Goal: Task Accomplishment & Management: Use online tool/utility

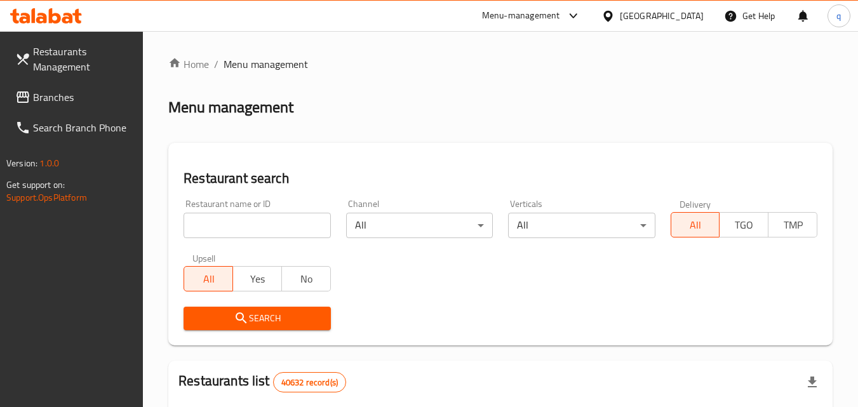
click at [654, 13] on div "[GEOGRAPHIC_DATA]" at bounding box center [662, 16] width 84 height 14
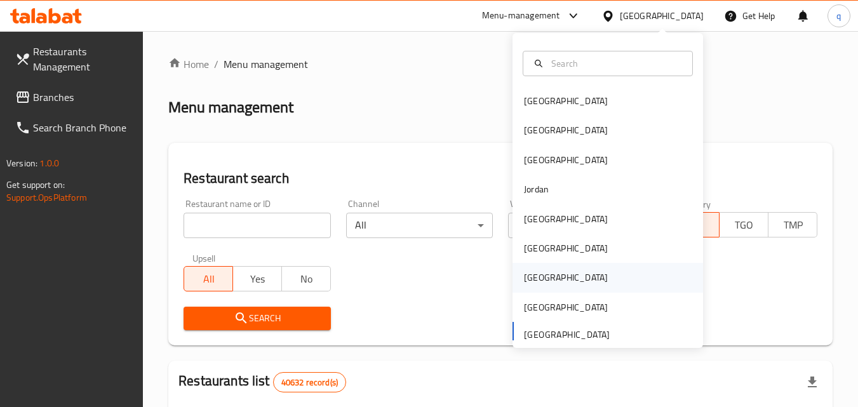
click at [528, 271] on div "[GEOGRAPHIC_DATA]" at bounding box center [566, 278] width 84 height 14
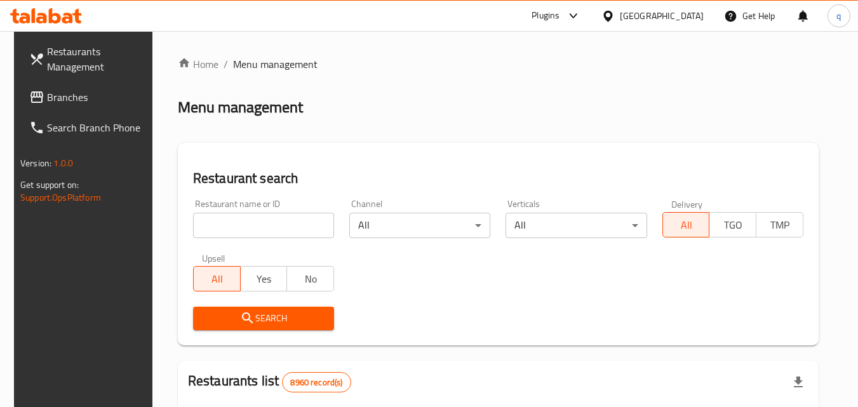
click at [72, 104] on span "Branches" at bounding box center [97, 97] width 100 height 15
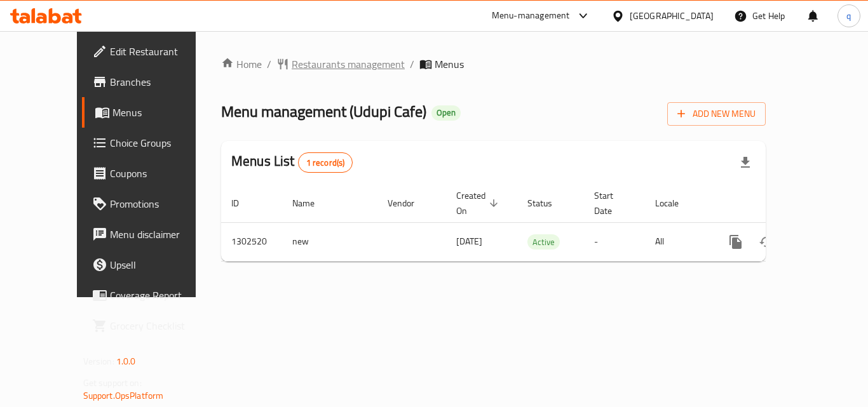
click at [292, 68] on span "Restaurants management" at bounding box center [348, 64] width 113 height 15
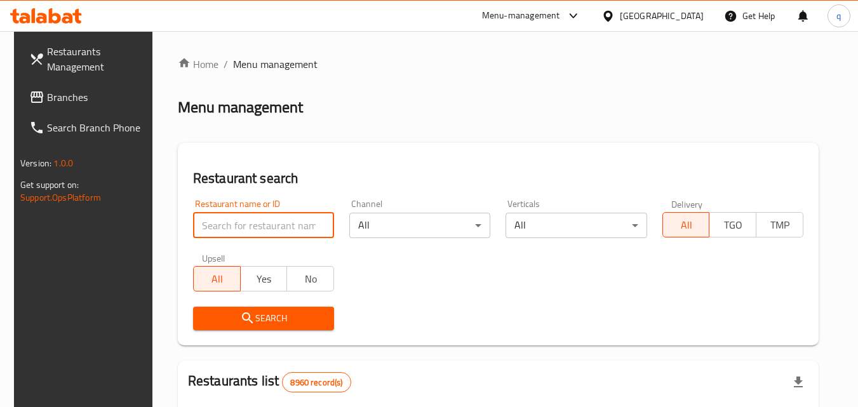
click at [248, 233] on input "search" at bounding box center [263, 225] width 141 height 25
paste input "702447"
type input "702447"
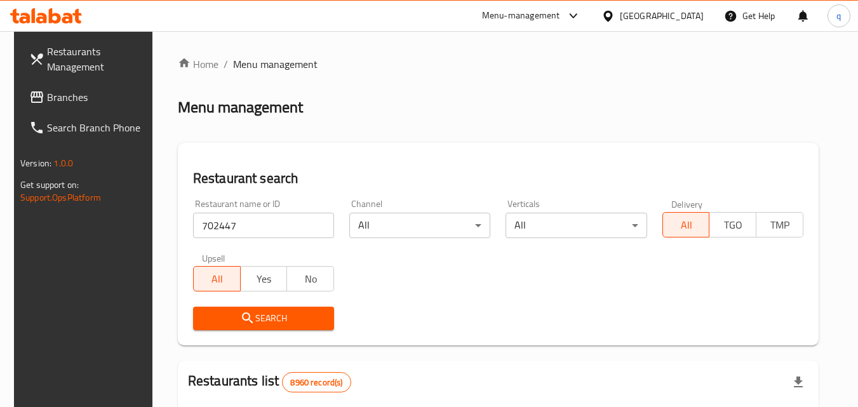
click at [229, 321] on span "Search" at bounding box center [263, 319] width 121 height 16
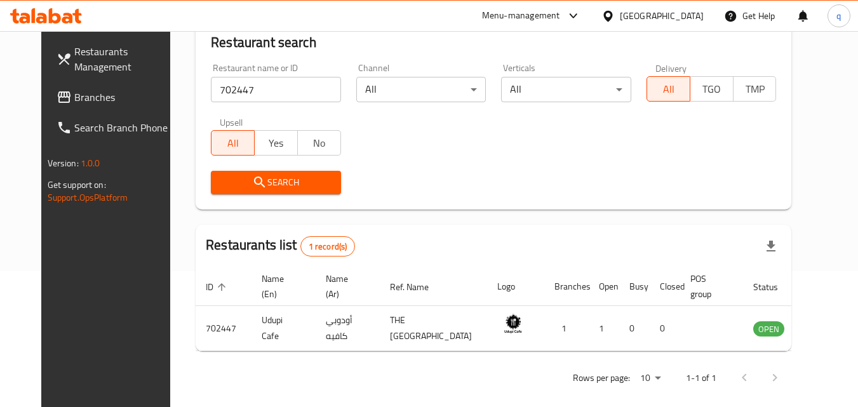
scroll to position [159, 0]
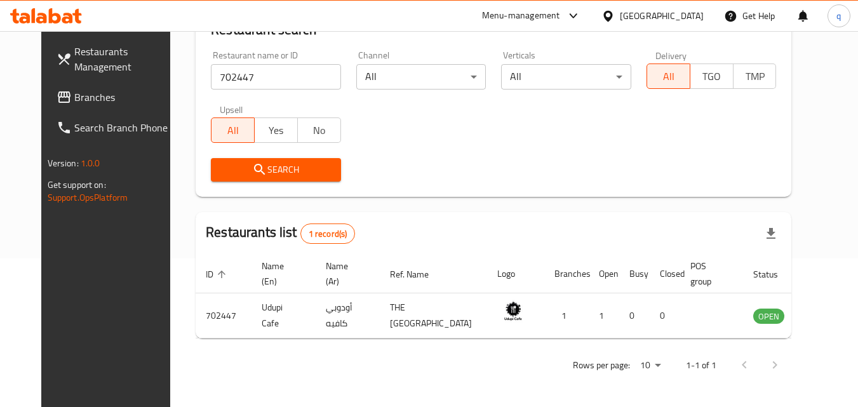
click at [615, 12] on icon at bounding box center [607, 16] width 13 height 13
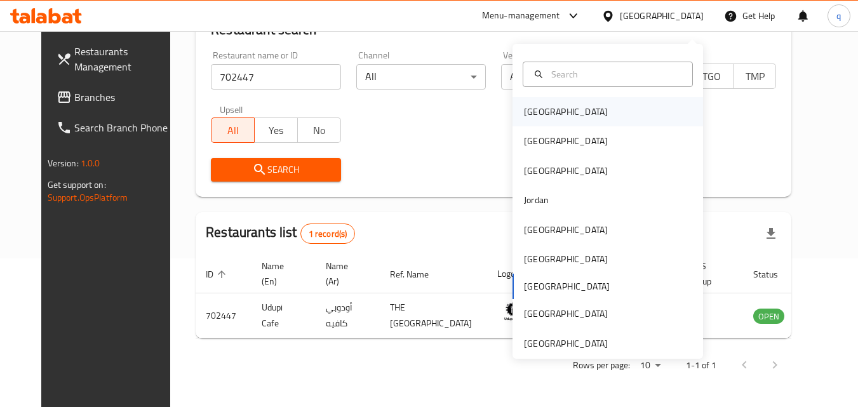
click at [535, 105] on div "[GEOGRAPHIC_DATA]" at bounding box center [566, 112] width 84 height 14
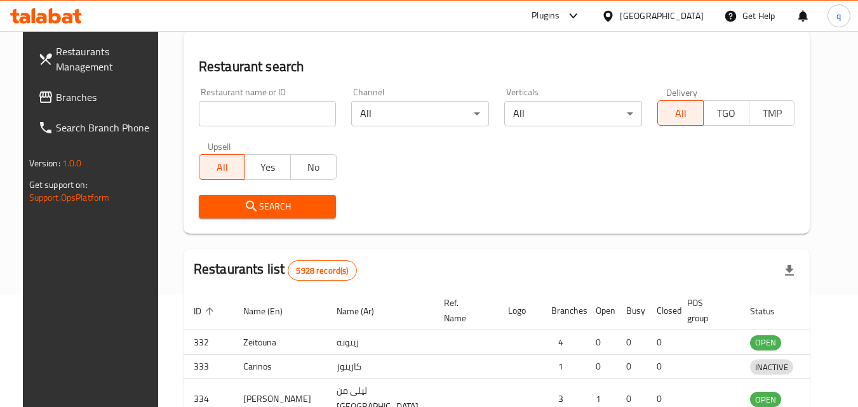
scroll to position [159, 0]
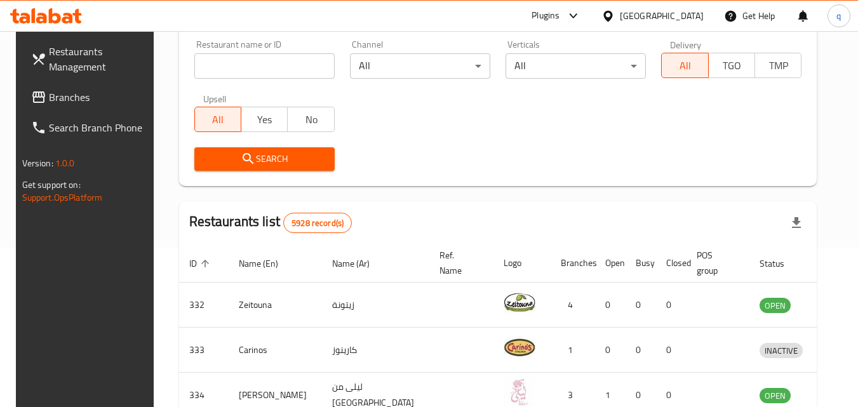
click at [30, 84] on link "Branches" at bounding box center [90, 97] width 138 height 30
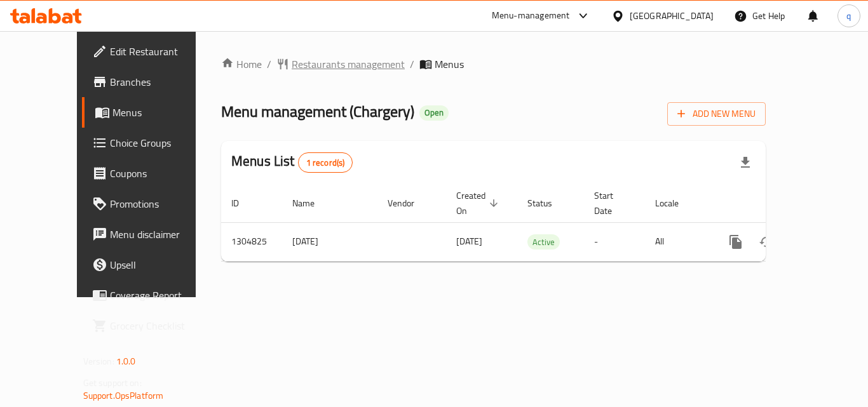
click at [292, 60] on span "Restaurants management" at bounding box center [348, 64] width 113 height 15
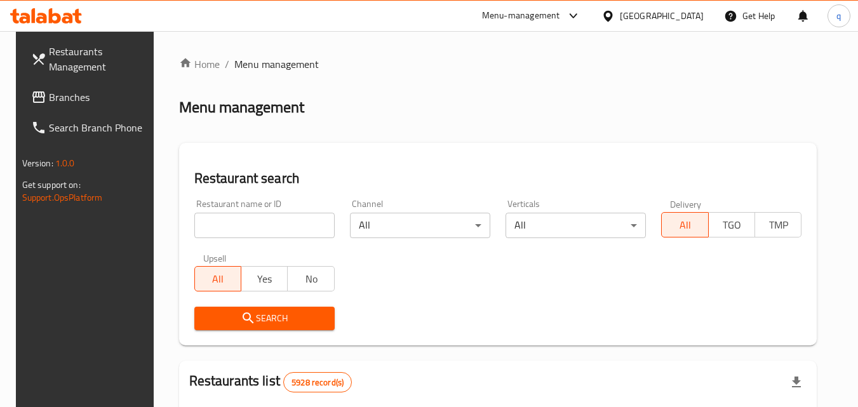
click at [250, 227] on input "search" at bounding box center [264, 225] width 140 height 25
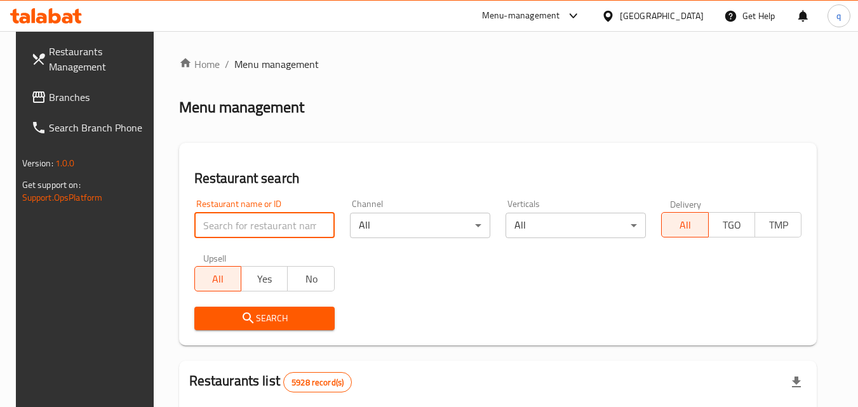
paste input "692727"
type input "692727"
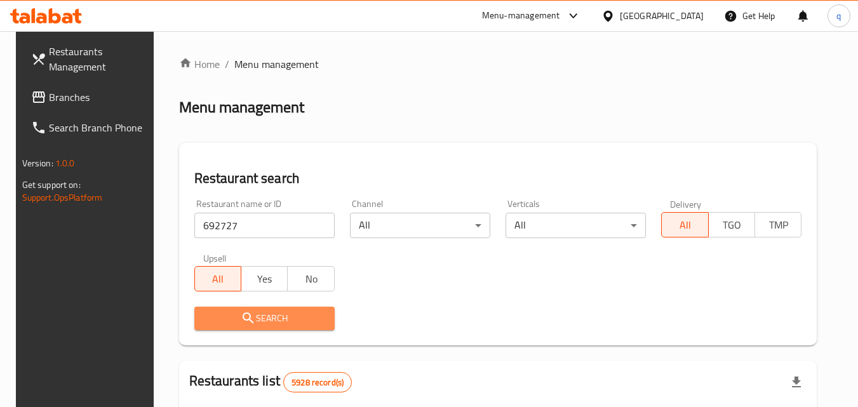
click at [224, 315] on span "Search" at bounding box center [264, 319] width 120 height 16
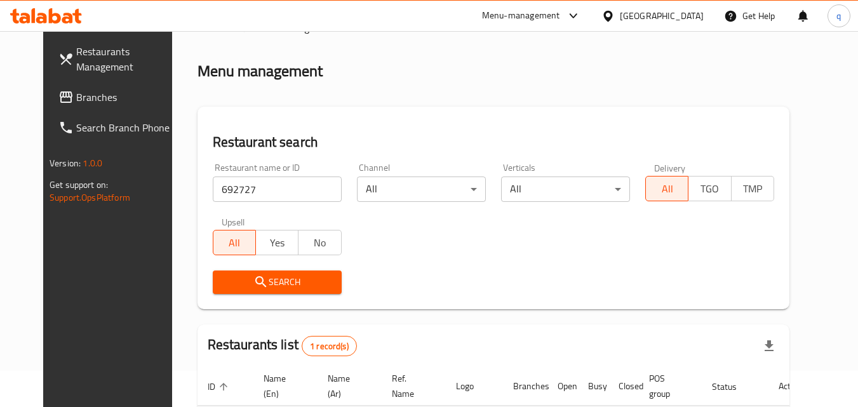
scroll to position [149, 0]
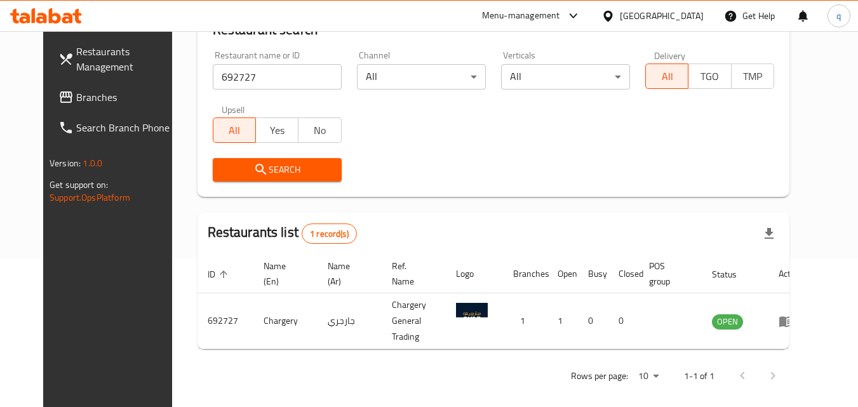
click at [692, 18] on div "[GEOGRAPHIC_DATA]" at bounding box center [662, 16] width 84 height 14
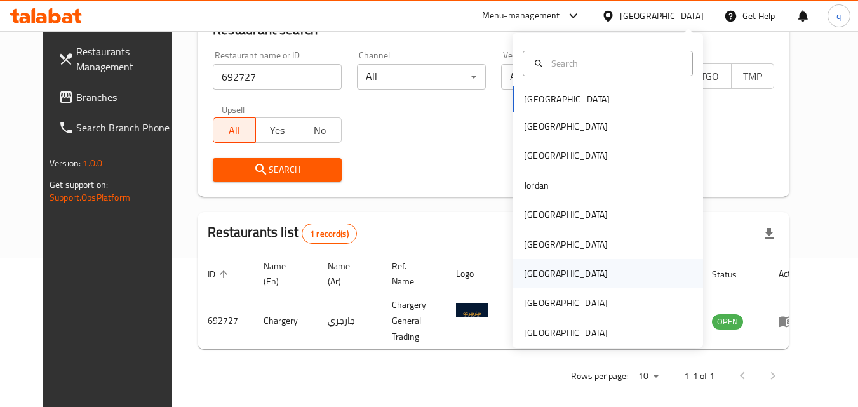
click at [538, 272] on div "[GEOGRAPHIC_DATA]" at bounding box center [566, 273] width 104 height 29
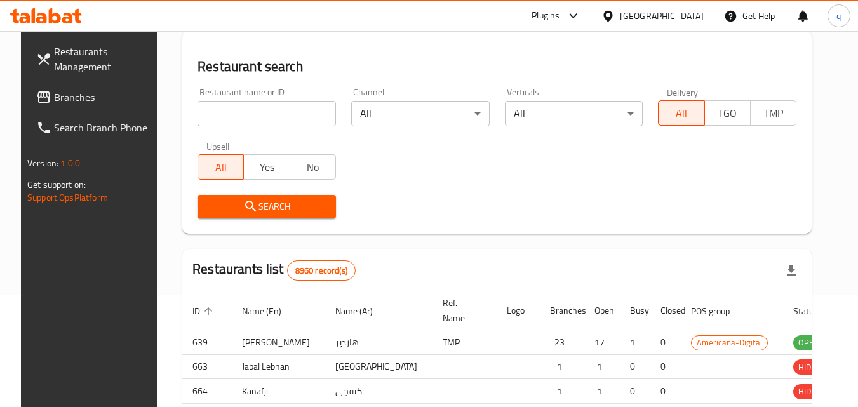
scroll to position [149, 0]
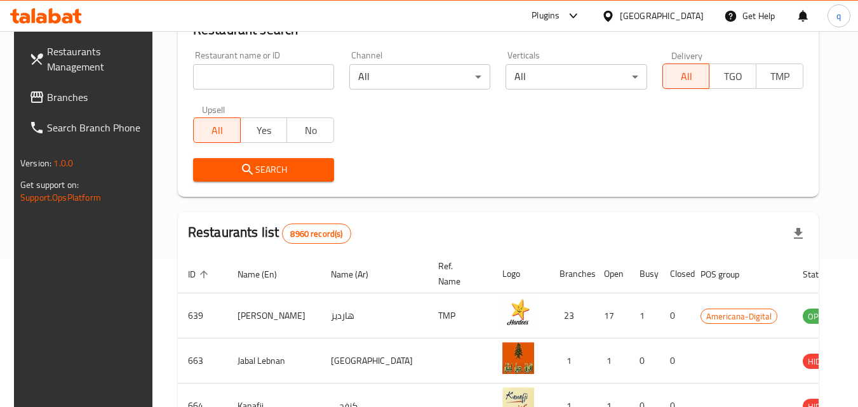
click at [72, 101] on span "Branches" at bounding box center [97, 97] width 100 height 15
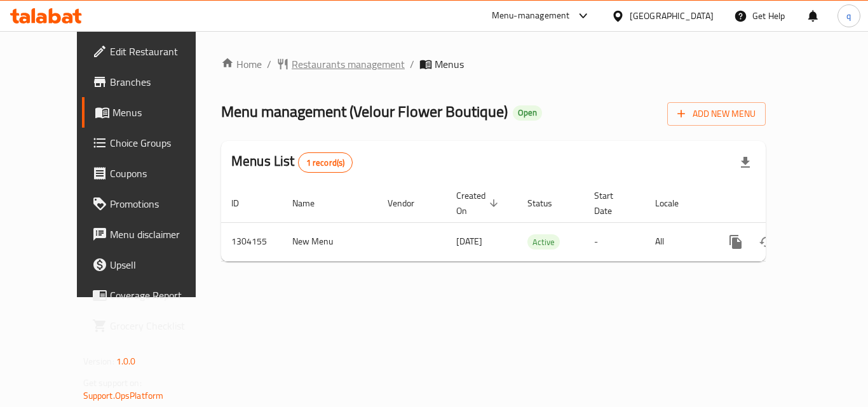
click at [292, 70] on span "Restaurants management" at bounding box center [348, 64] width 113 height 15
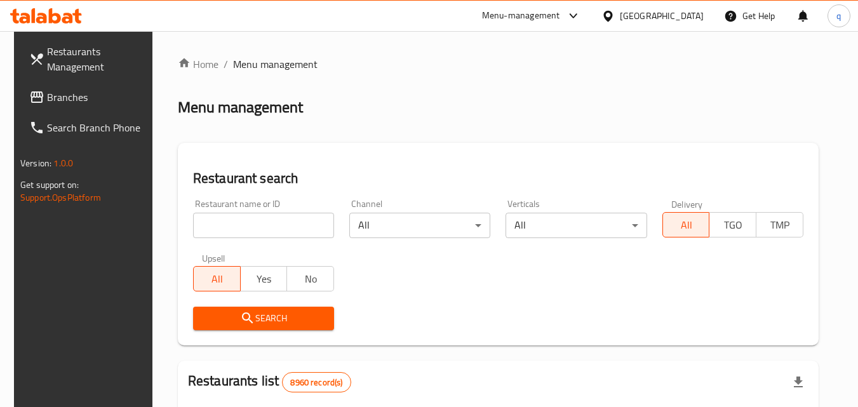
click at [271, 225] on input "search" at bounding box center [263, 225] width 141 height 25
paste input "703085"
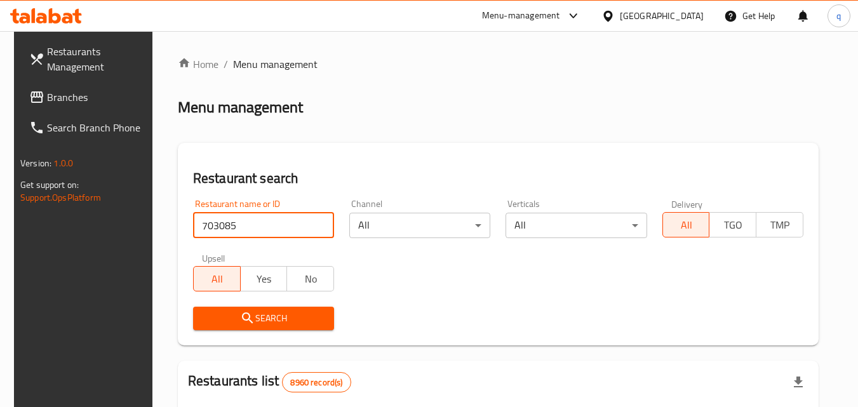
type input "703085"
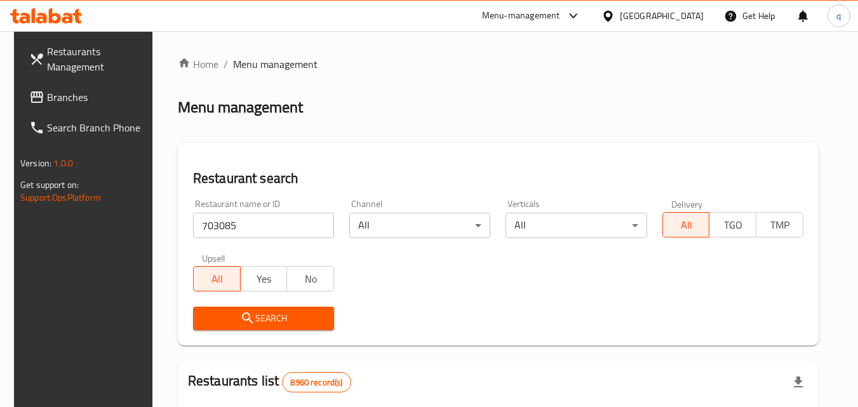
click at [211, 316] on span "Search" at bounding box center [263, 319] width 121 height 16
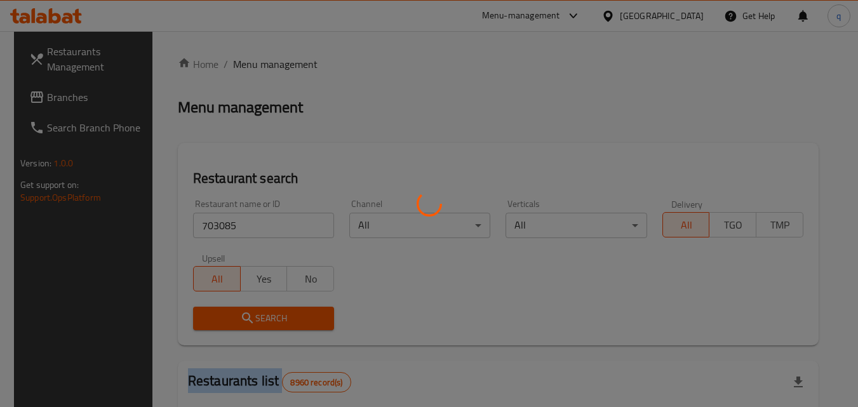
click at [211, 316] on div at bounding box center [429, 203] width 858 height 407
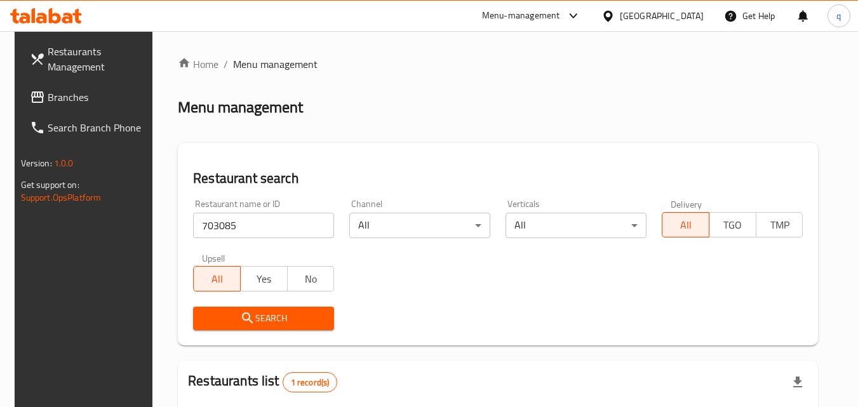
click at [620, 13] on div at bounding box center [610, 16] width 18 height 14
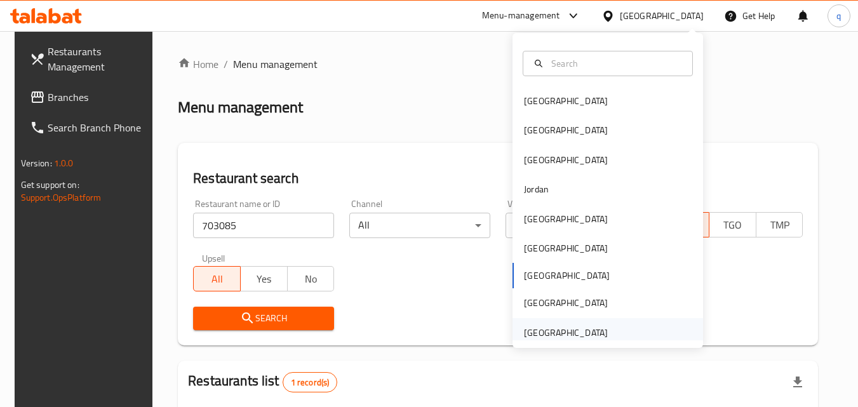
click at [548, 336] on div "[GEOGRAPHIC_DATA]" at bounding box center [566, 333] width 84 height 14
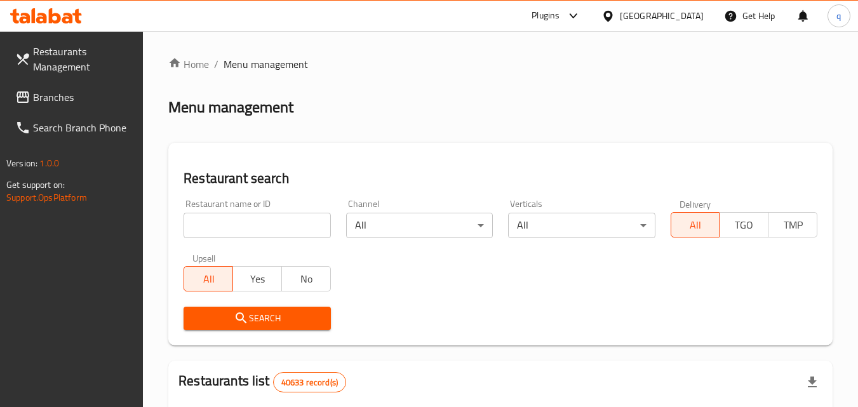
click at [85, 95] on span "Branches" at bounding box center [83, 97] width 100 height 15
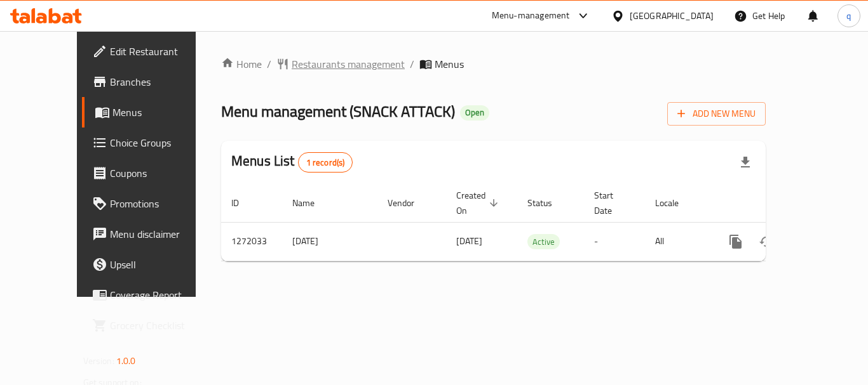
click at [300, 70] on span "Restaurants management" at bounding box center [348, 64] width 113 height 15
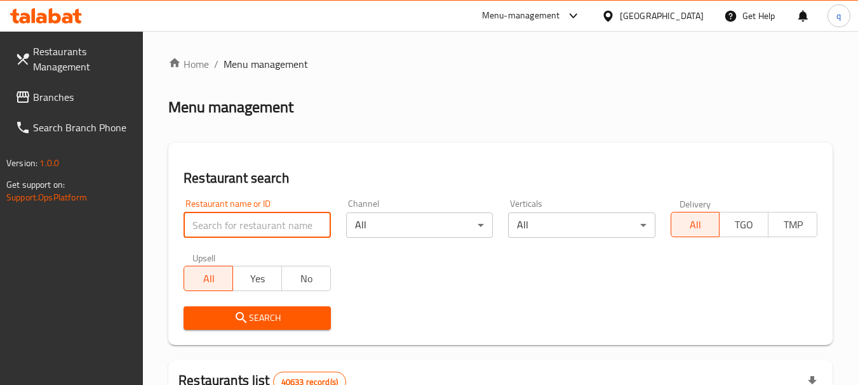
click at [280, 224] on input "search" at bounding box center [257, 225] width 147 height 25
paste input "690082"
type input "690082"
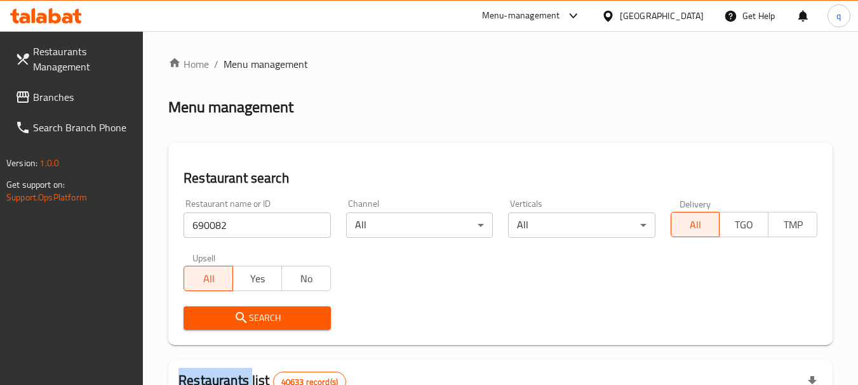
click at [214, 304] on div "Search" at bounding box center [257, 318] width 162 height 39
click at [218, 314] on span "Search" at bounding box center [257, 319] width 126 height 16
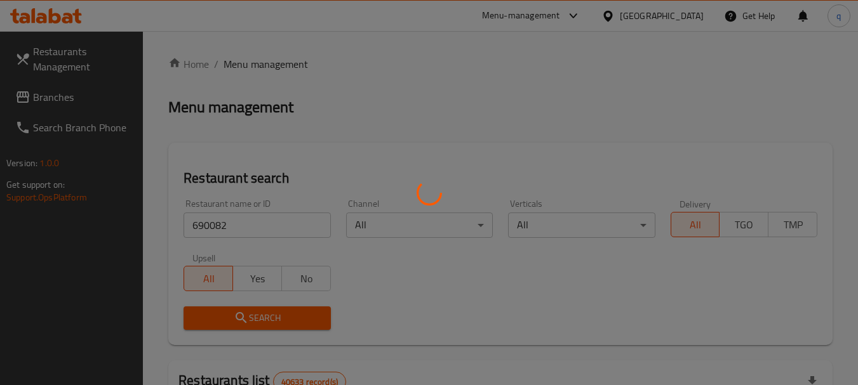
click at [218, 315] on div at bounding box center [429, 192] width 858 height 385
click at [218, 316] on div at bounding box center [429, 192] width 858 height 385
drag, startPoint x: 218, startPoint y: 316, endPoint x: 241, endPoint y: 306, distance: 25.4
click at [218, 316] on div at bounding box center [429, 192] width 858 height 385
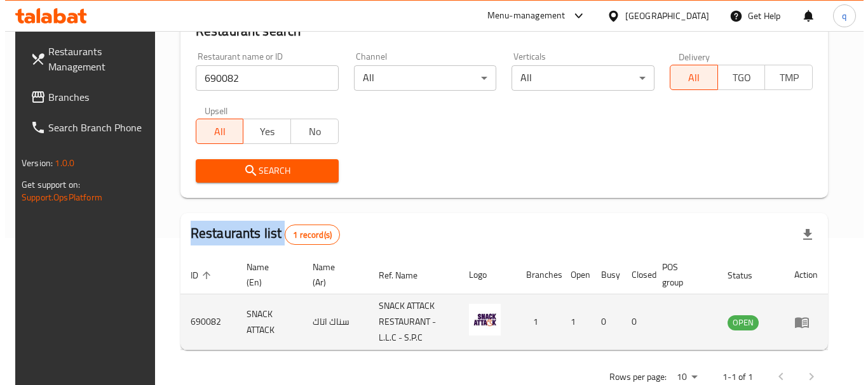
scroll to position [181, 0]
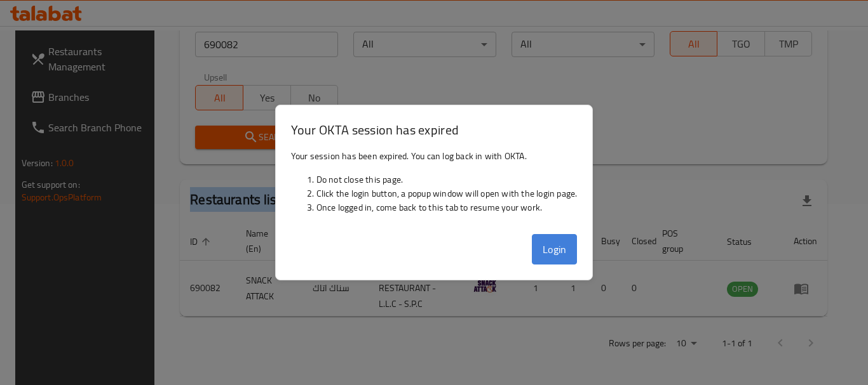
click at [566, 243] on button "Login" at bounding box center [555, 249] width 46 height 30
